Goal: Check status: Check status

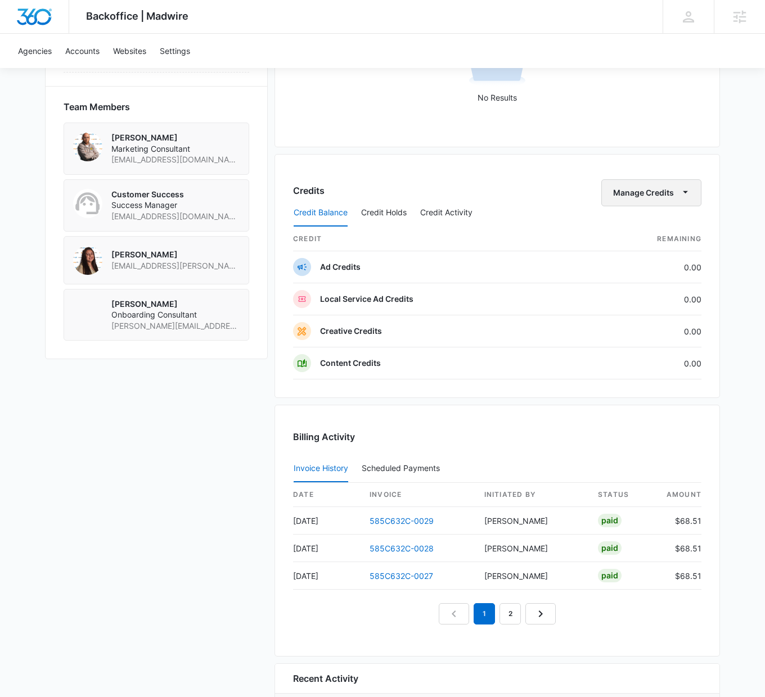
scroll to position [908, 0]
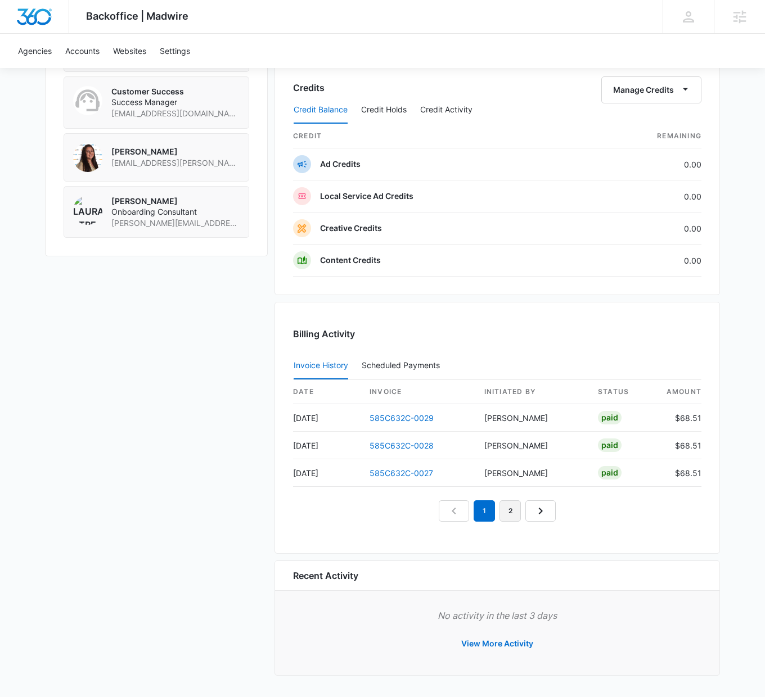
click at [507, 516] on link "2" at bounding box center [509, 511] width 21 height 21
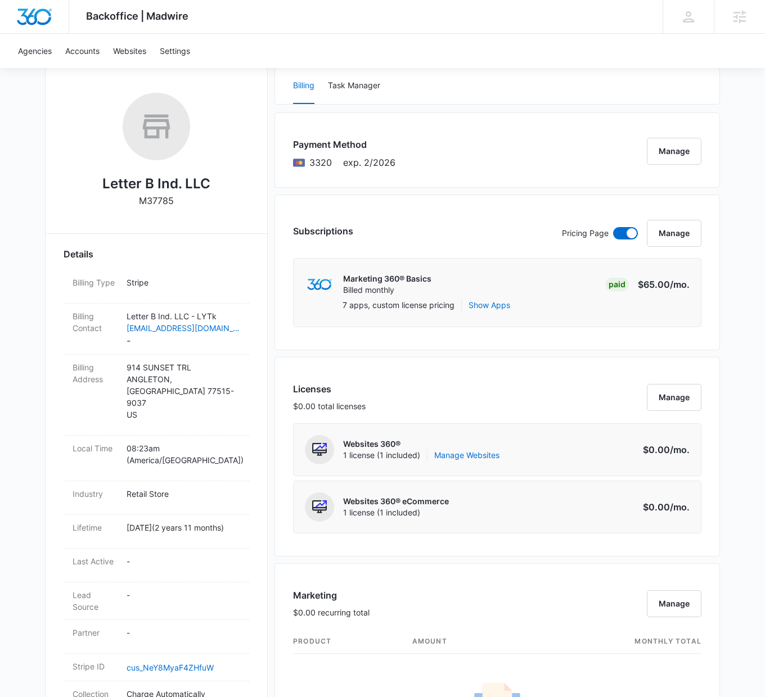
scroll to position [0, 0]
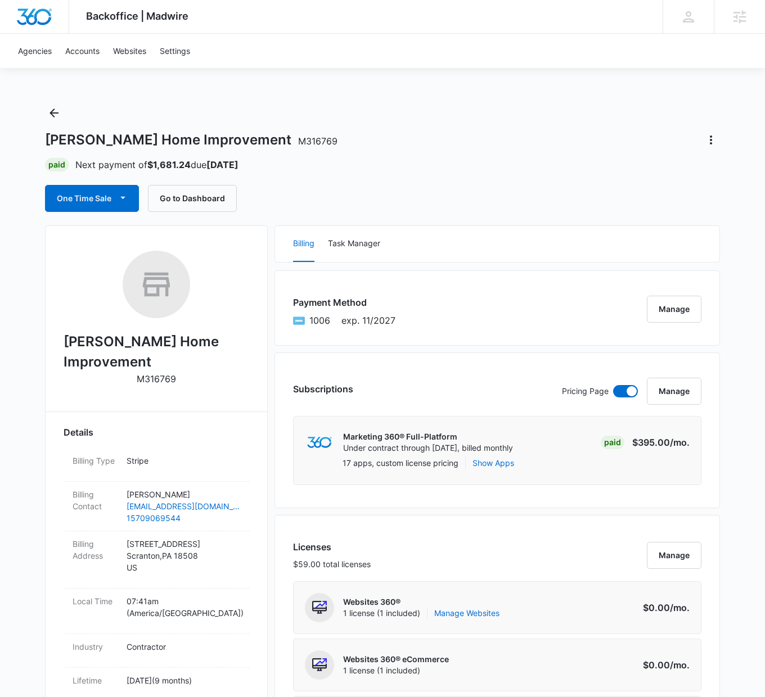
scroll to position [878, 0]
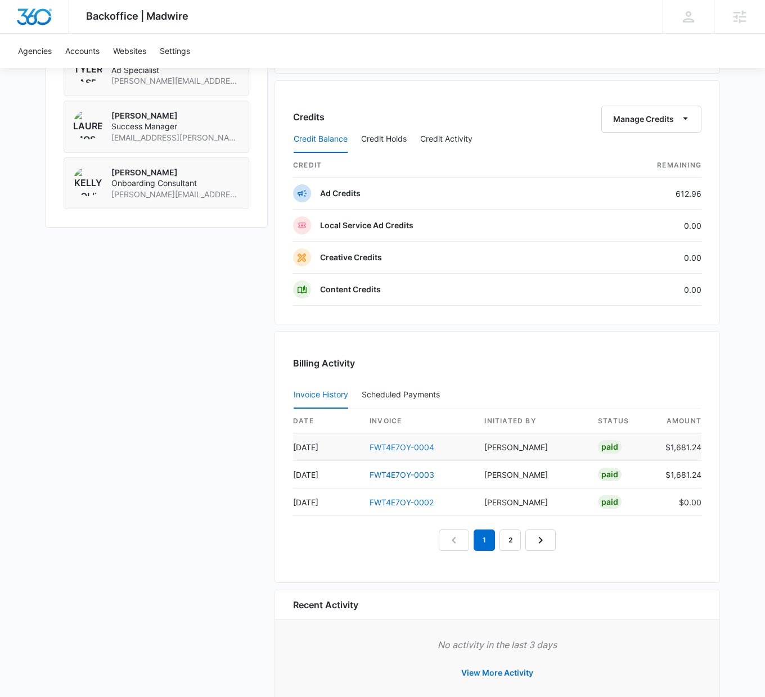
click at [391, 447] on link "FWT4E7OY-0004" at bounding box center [401, 448] width 65 height 10
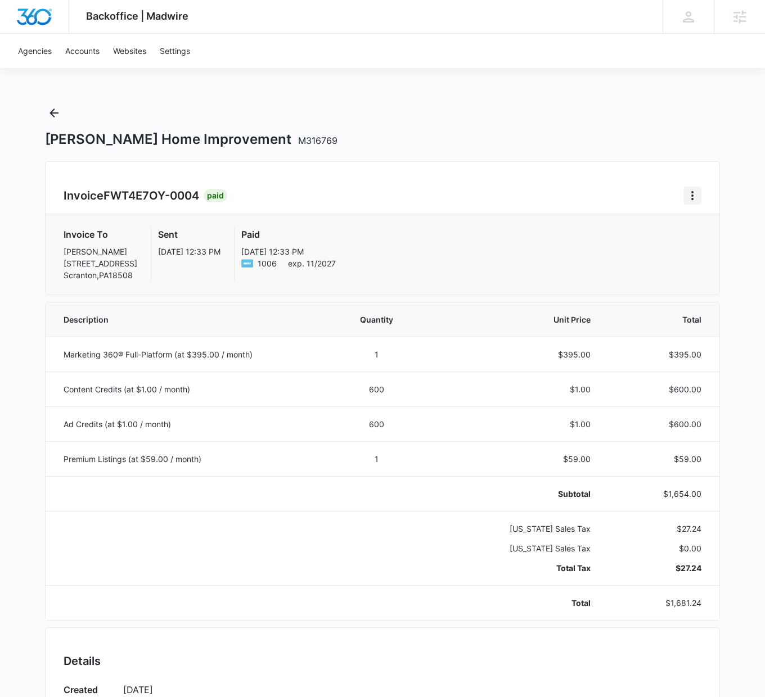
click at [692, 197] on icon "Home" at bounding box center [692, 195] width 13 height 13
click at [653, 232] on link "Download Invoice" at bounding box center [641, 227] width 65 height 10
click at [55, 114] on icon "Back" at bounding box center [53, 112] width 13 height 13
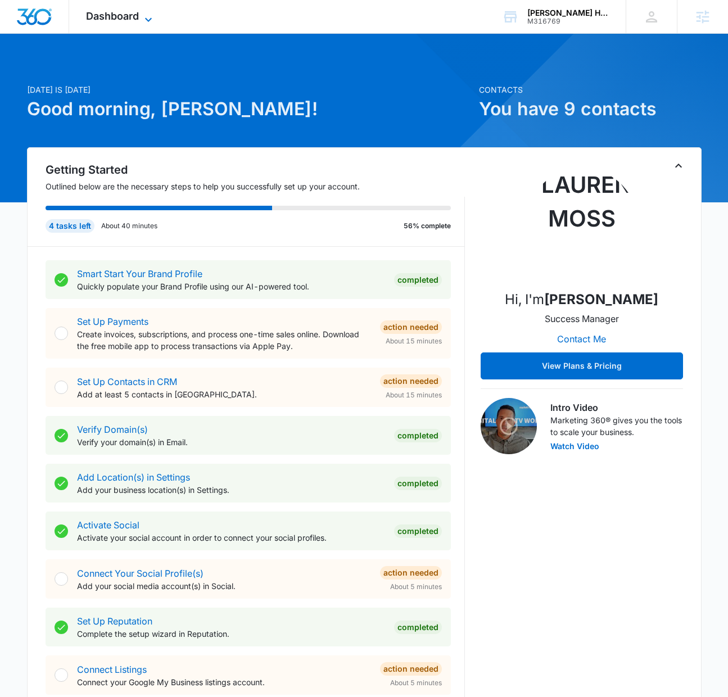
click at [131, 18] on span "Dashboard" at bounding box center [112, 16] width 53 height 12
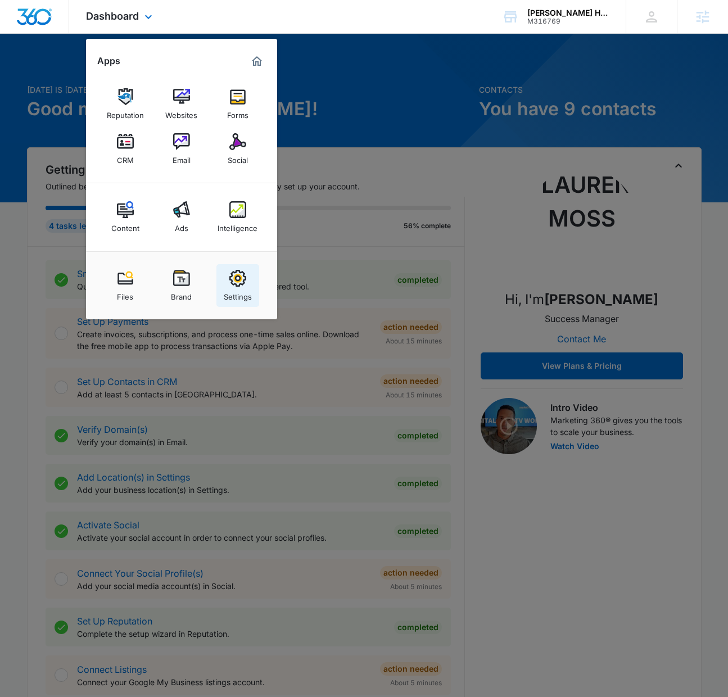
click at [245, 283] on img at bounding box center [237, 278] width 17 height 17
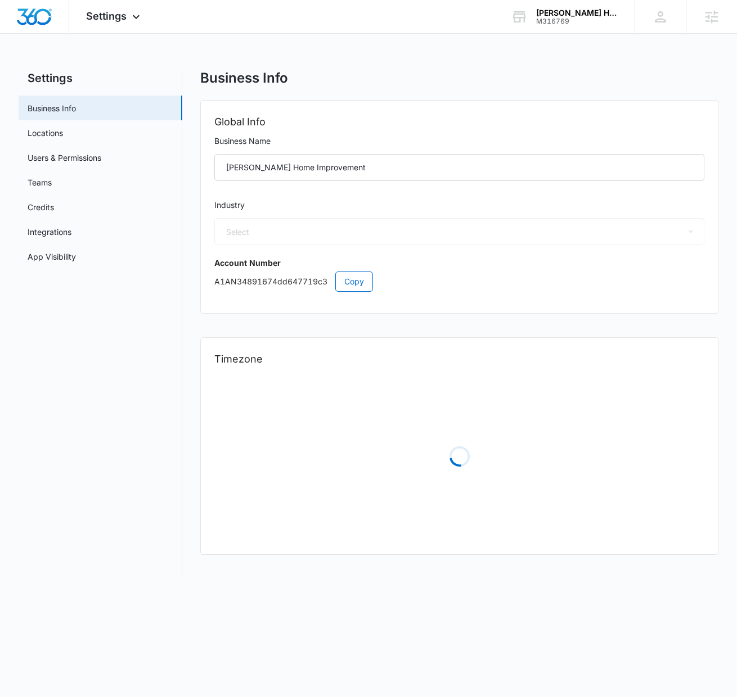
select select "4"
select select "US"
select select "America/Denver"
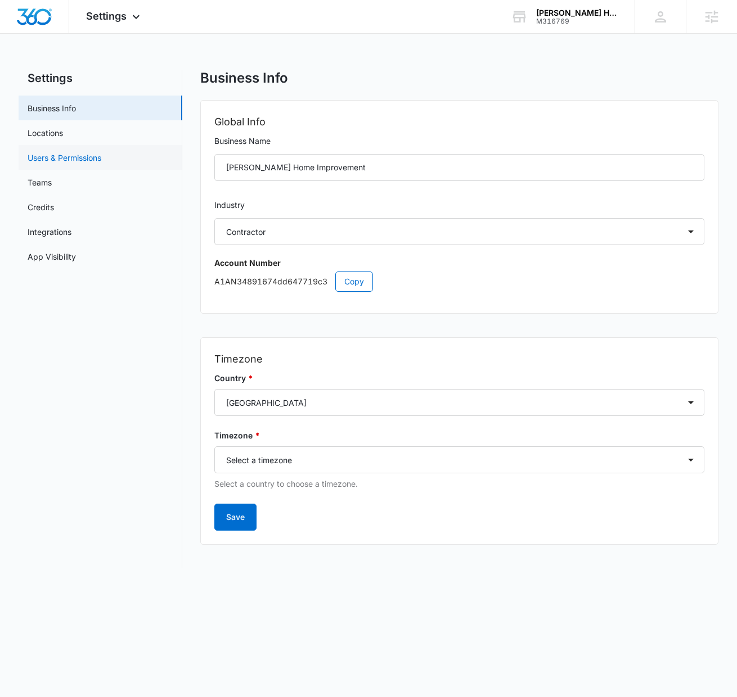
click at [76, 161] on link "Users & Permissions" at bounding box center [65, 158] width 74 height 12
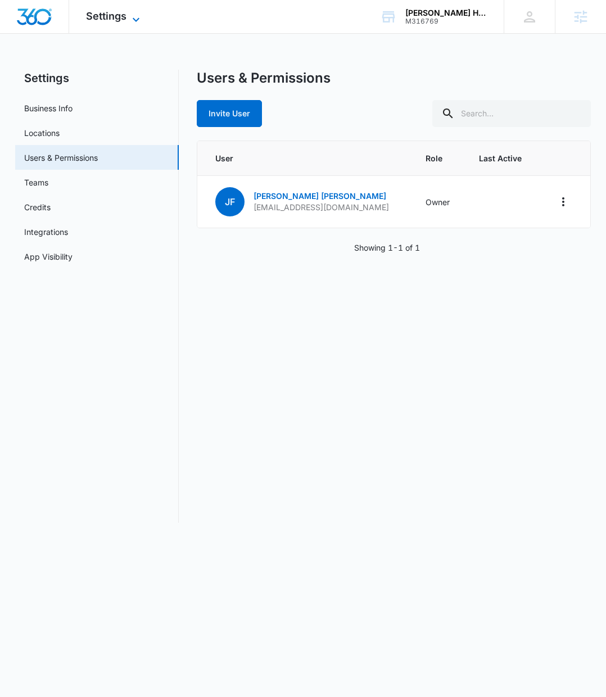
click at [94, 17] on span "Settings" at bounding box center [106, 16] width 40 height 12
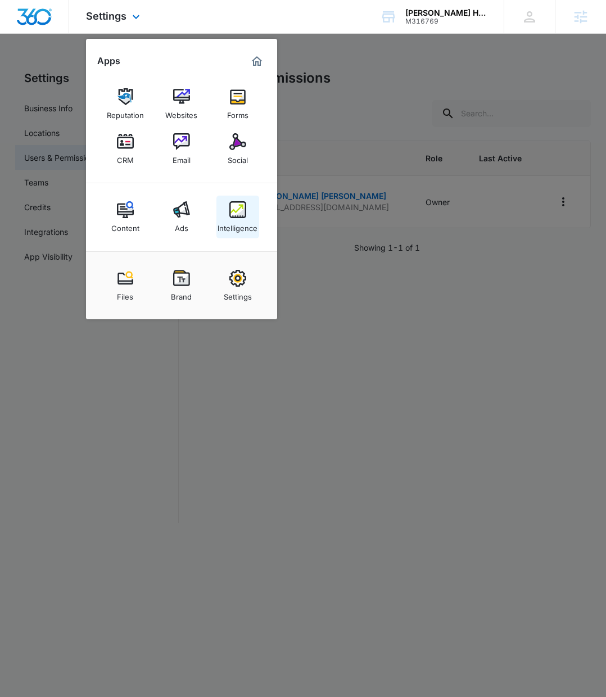
click at [233, 217] on img at bounding box center [237, 209] width 17 height 17
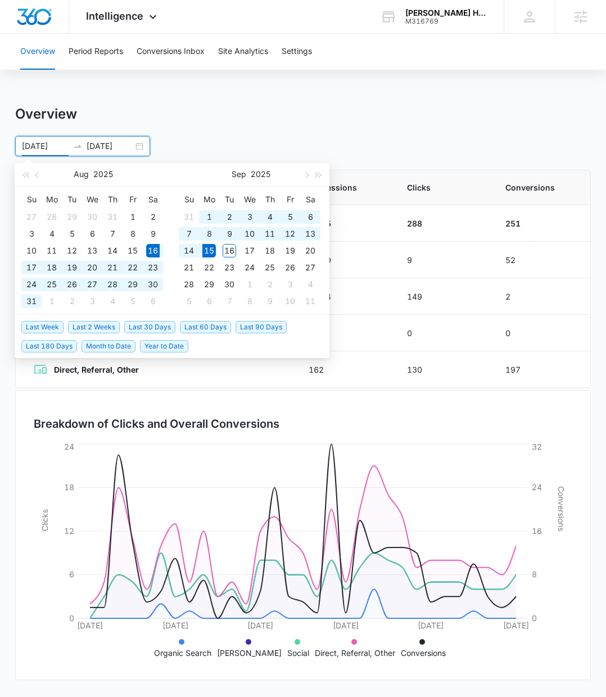
click at [37, 147] on input "08/16/2025" at bounding box center [45, 146] width 47 height 12
type input "09/11/2025"
click at [273, 233] on div "11" at bounding box center [269, 233] width 13 height 13
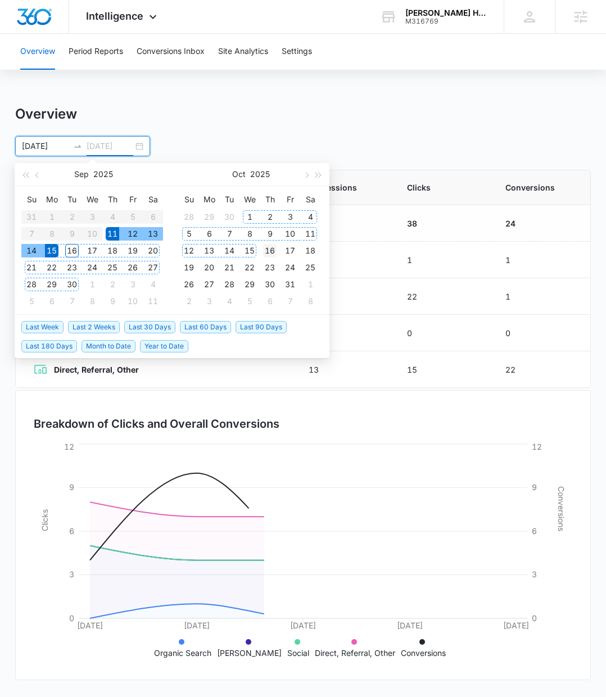
type input "10/16/2025"
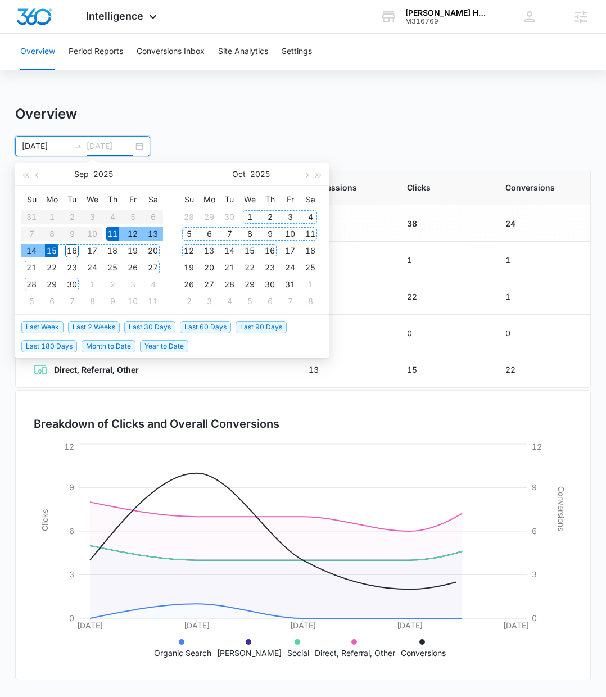
click at [271, 251] on div "16" at bounding box center [269, 250] width 13 height 13
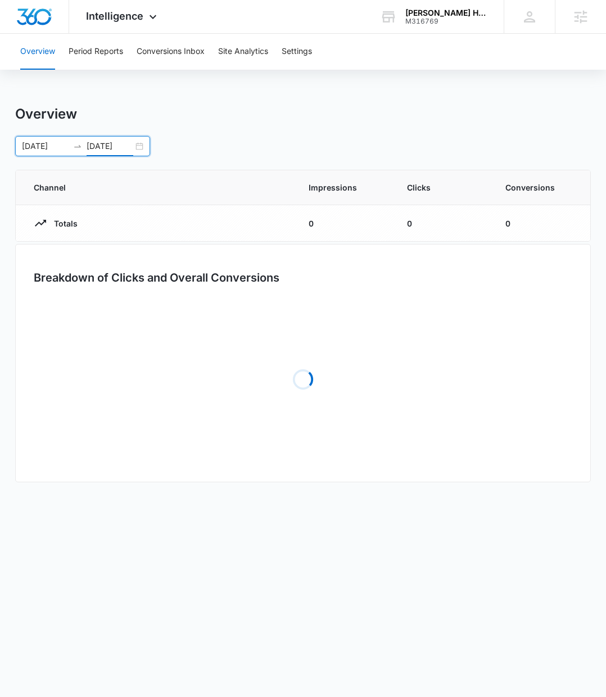
click at [429, 142] on div "09/11/2025 10/16/2025 Sep 2025 Su Mo Tu We Th Fr Sa 31 1 2 3 4 5 6 7 8 9 10 11 …" at bounding box center [303, 146] width 576 height 20
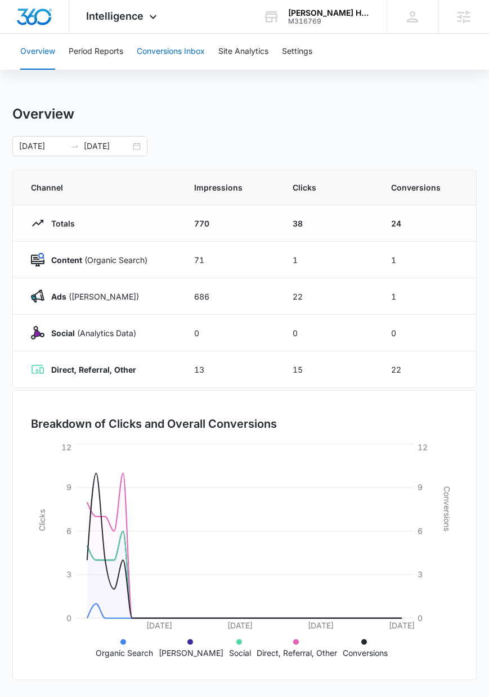
click at [151, 51] on button "Conversions Inbox" at bounding box center [171, 52] width 68 height 36
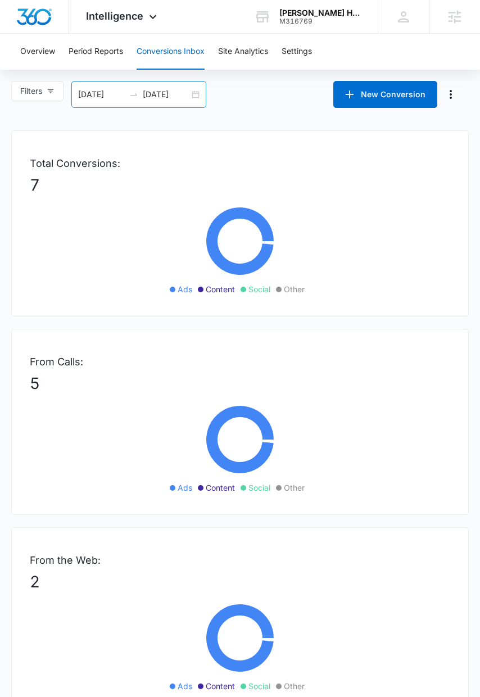
click at [157, 94] on input "09/16/2025" at bounding box center [166, 94] width 47 height 12
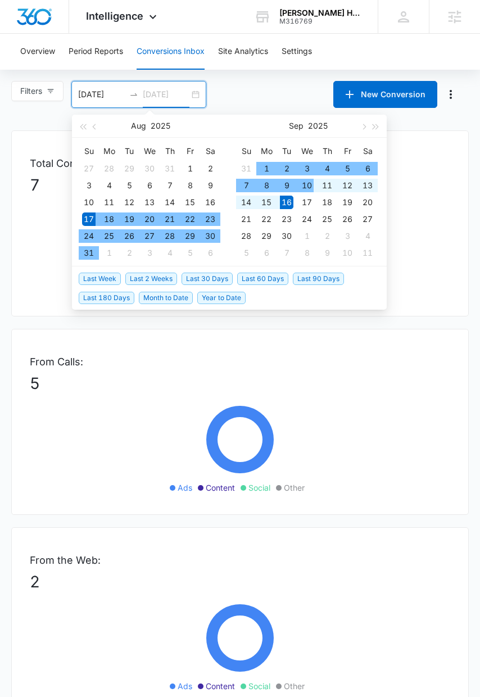
type input "09/16/2025"
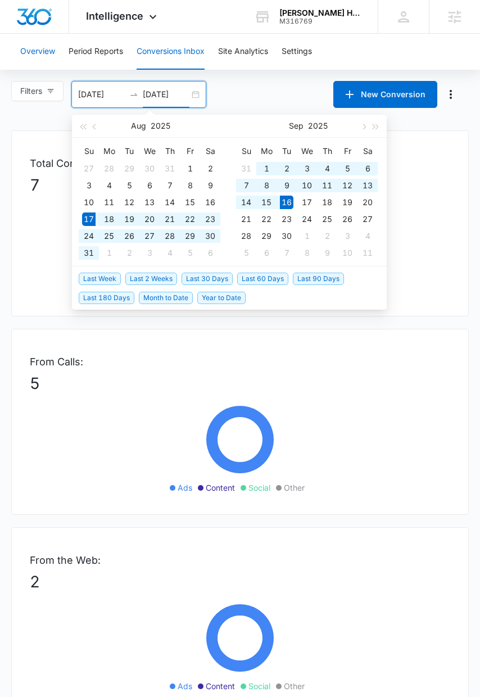
click at [26, 53] on button "Overview" at bounding box center [37, 52] width 35 height 36
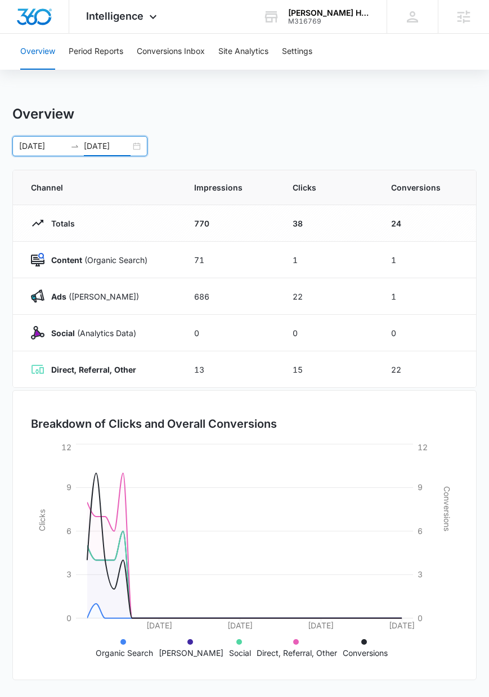
click at [97, 150] on input "10/16/2025" at bounding box center [107, 146] width 47 height 12
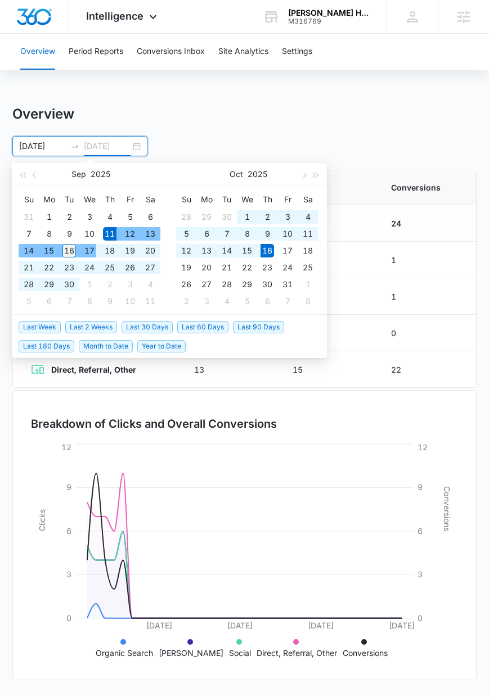
type input "09/16/2025"
click at [69, 250] on div "16" at bounding box center [68, 250] width 13 height 13
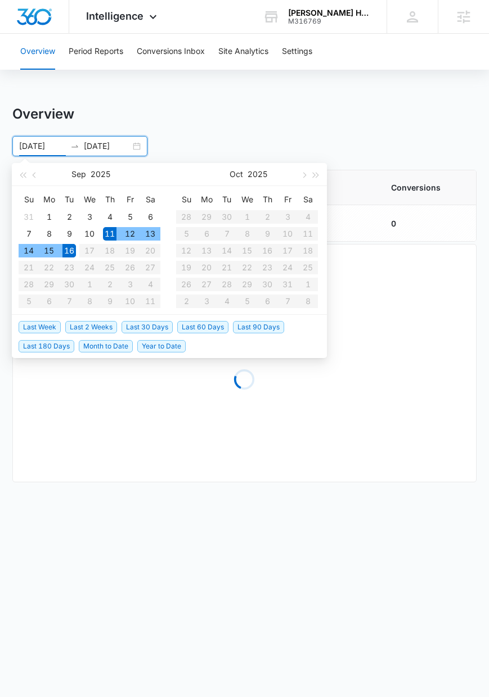
type input "09/11/2025"
drag, startPoint x: 312, startPoint y: 120, endPoint x: 331, endPoint y: 128, distance: 20.7
click at [312, 121] on div "Overview" at bounding box center [244, 114] width 465 height 17
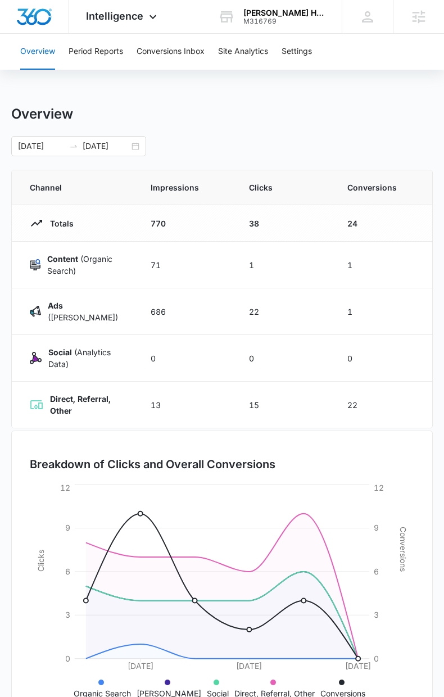
drag, startPoint x: 412, startPoint y: 137, endPoint x: 448, endPoint y: 138, distance: 36.0
click at [413, 137] on div "09/11/2025 09/16/2025 Sep 2025 Su Mo Tu We Th Fr Sa 31 1 2 3 4 5 6 7 8 9 10 11 …" at bounding box center [222, 146] width 422 height 20
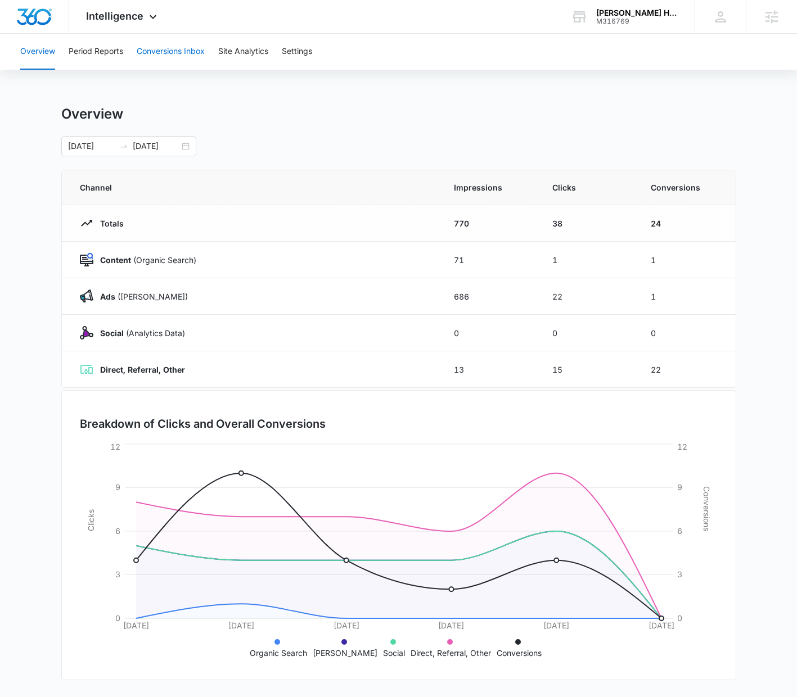
click at [174, 53] on button "Conversions Inbox" at bounding box center [171, 52] width 68 height 36
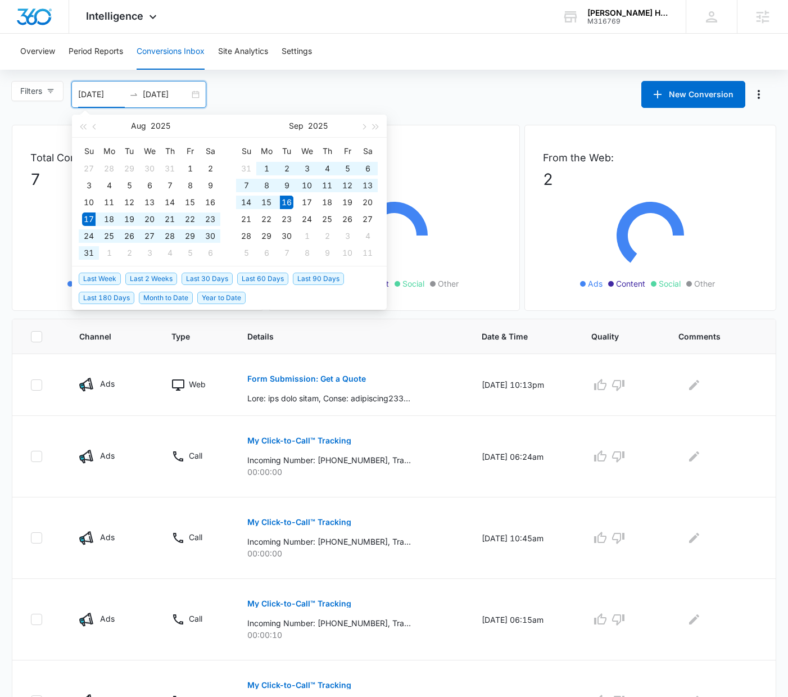
click at [83, 92] on input "08/17/2025" at bounding box center [101, 94] width 47 height 12
type input "09/11/2025"
click at [324, 182] on div "11" at bounding box center [327, 185] width 13 height 13
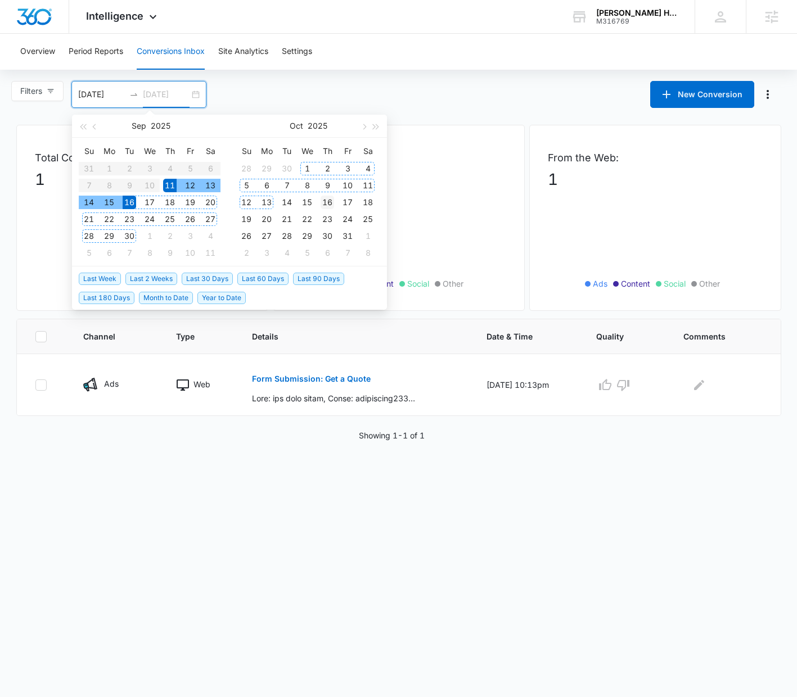
type input "10/16/2025"
click at [327, 205] on div "16" at bounding box center [327, 202] width 13 height 13
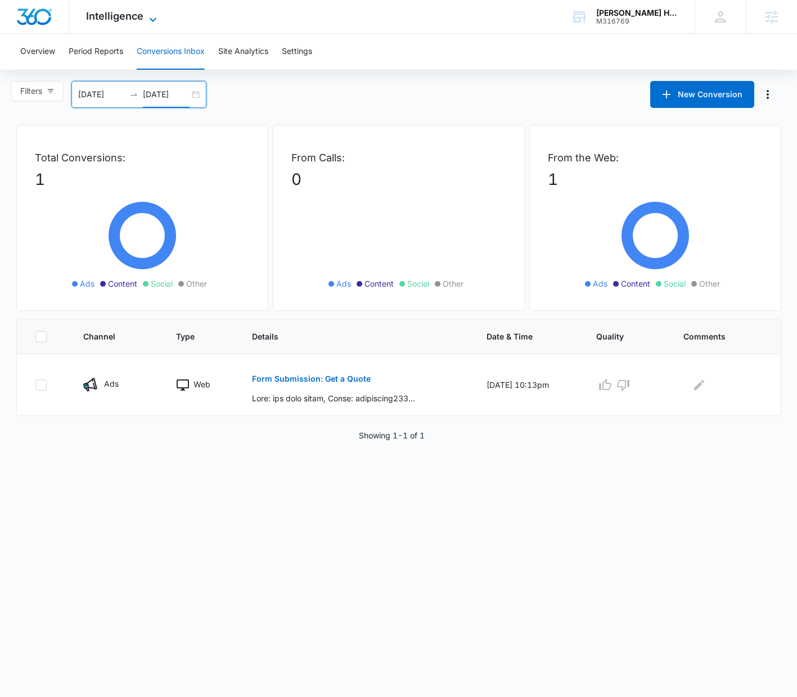
click at [103, 18] on span "Intelligence" at bounding box center [114, 16] width 57 height 12
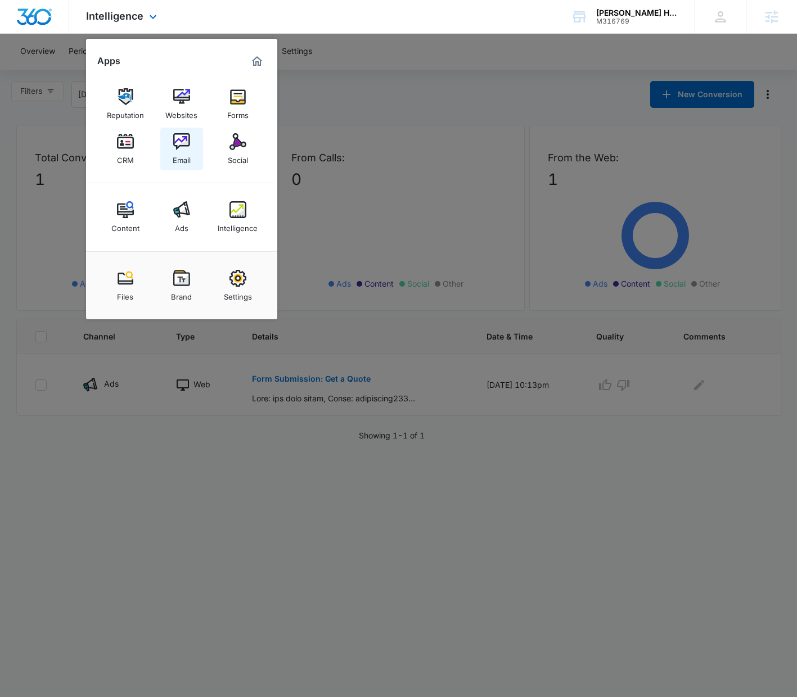
click at [185, 155] on div "Email" at bounding box center [182, 157] width 18 height 15
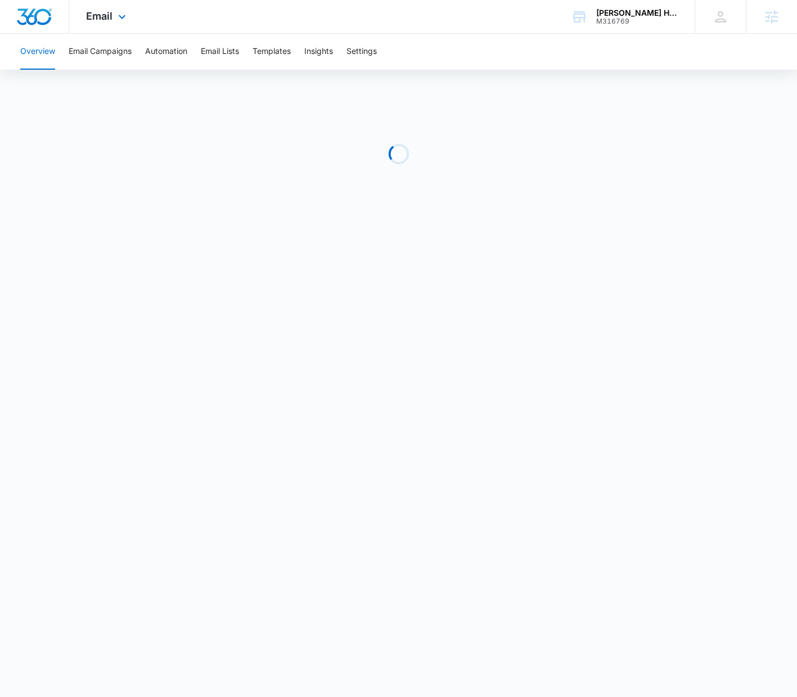
click at [185, 155] on body "Email Apps Reputation Websites Forms CRM Email Social Content Ads Intelligence …" at bounding box center [398, 348] width 797 height 697
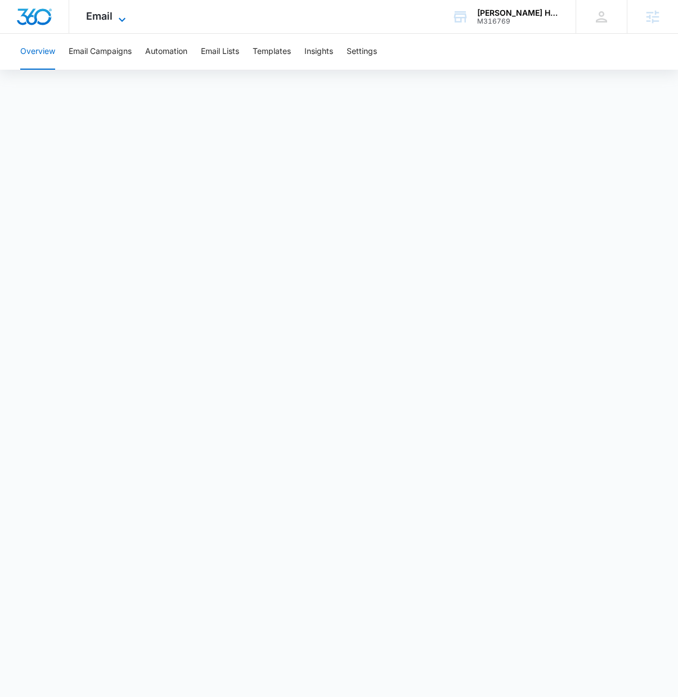
click at [119, 19] on icon at bounding box center [121, 19] width 13 height 13
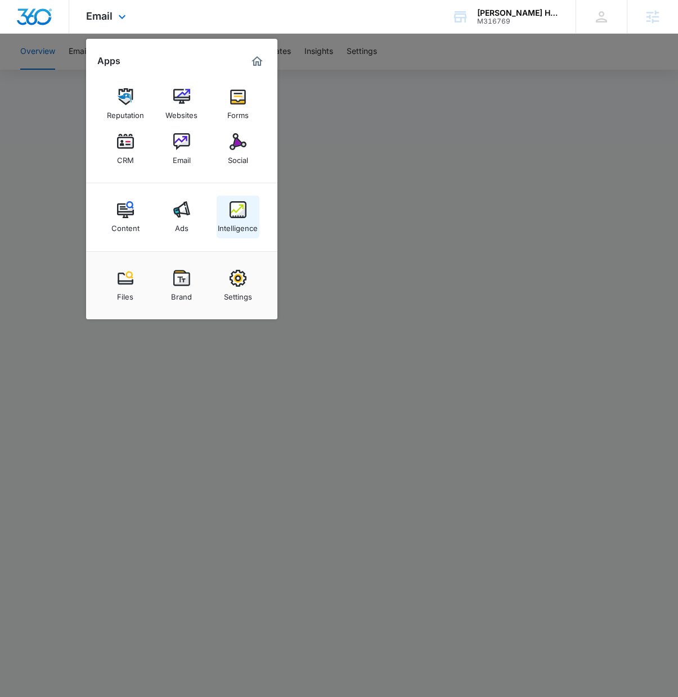
click at [237, 220] on div "Intelligence" at bounding box center [238, 225] width 40 height 15
